Goal: Transaction & Acquisition: Obtain resource

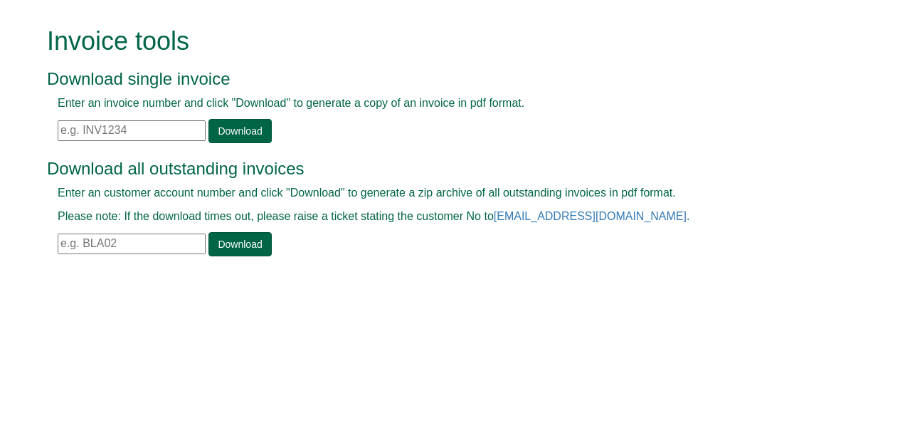
click at [61, 128] on input "text" at bounding box center [132, 130] width 148 height 21
paste input "INV1327157"
click at [241, 133] on link "Download" at bounding box center [240, 131] width 63 height 24
click at [248, 132] on link "Download" at bounding box center [240, 131] width 63 height 24
drag, startPoint x: 127, startPoint y: 132, endPoint x: 82, endPoint y: 131, distance: 45.6
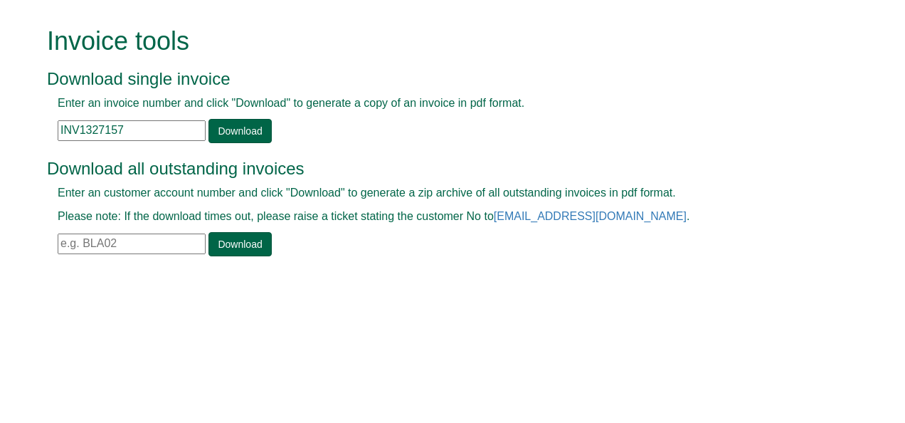
click at [82, 131] on input "INV1327157" at bounding box center [132, 130] width 148 height 21
type input "INV1327157"
click at [221, 132] on link "Download" at bounding box center [240, 131] width 63 height 24
drag, startPoint x: 115, startPoint y: 125, endPoint x: 58, endPoint y: 124, distance: 57.0
click at [58, 124] on input "INV1327157" at bounding box center [132, 130] width 148 height 21
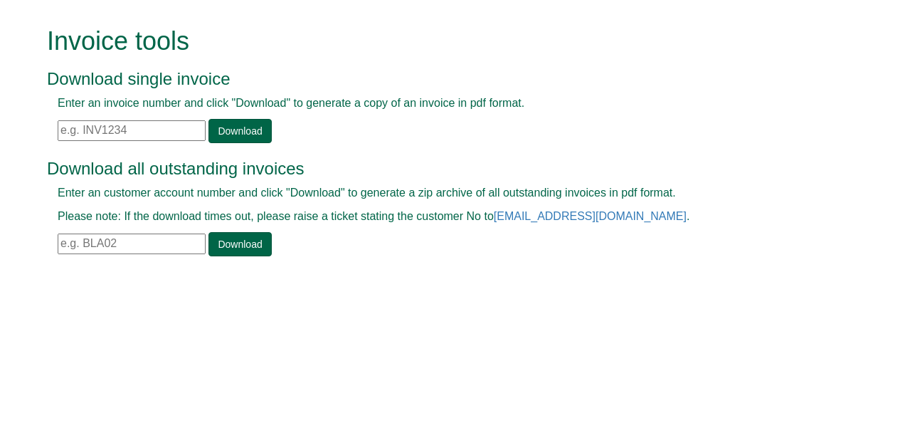
paste input "INV1315363"
type input "INV1315363"
click at [239, 130] on link "Download" at bounding box center [240, 131] width 63 height 24
drag, startPoint x: 144, startPoint y: 128, endPoint x: 58, endPoint y: 124, distance: 85.5
click at [58, 124] on input "INV1315363" at bounding box center [132, 130] width 148 height 21
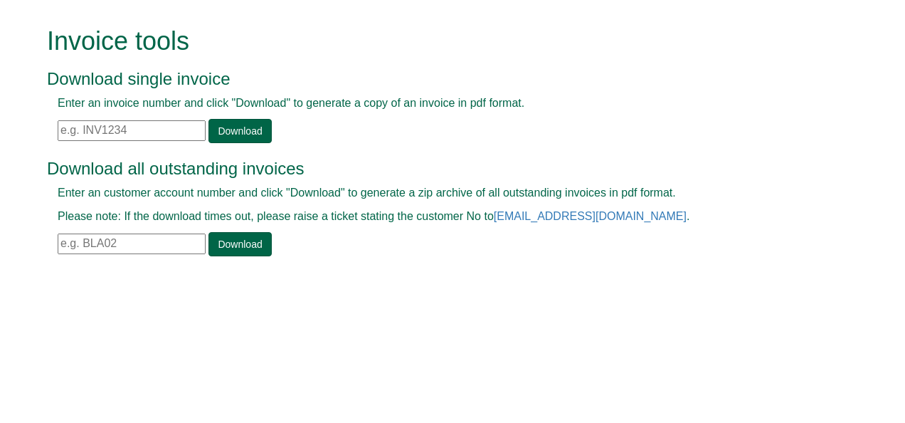
paste input "INV1316396"
type input "INV1316396"
click at [238, 129] on link "Download" at bounding box center [240, 131] width 63 height 24
